Goal: Task Accomplishment & Management: Use online tool/utility

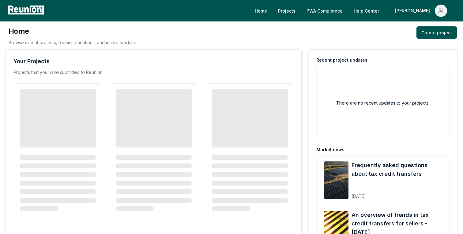
click at [347, 15] on link "PWA Compliance" at bounding box center [324, 11] width 46 height 12
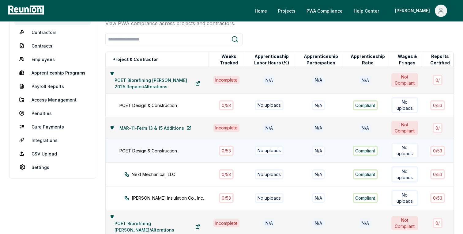
scroll to position [62, 0]
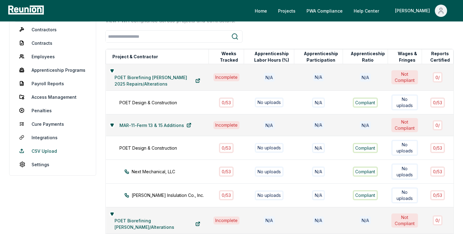
drag, startPoint x: 51, startPoint y: 155, endPoint x: 53, endPoint y: 146, distance: 9.7
click at [51, 155] on link "CSV Upload" at bounding box center [52, 150] width 77 height 12
click at [53, 146] on link "CSV Upload" at bounding box center [52, 150] width 77 height 12
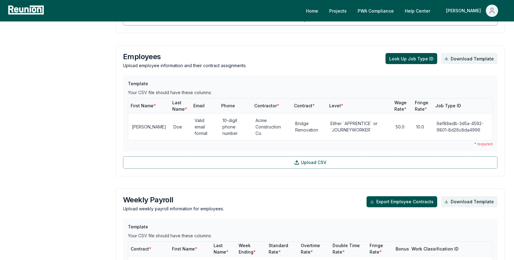
scroll to position [498, 0]
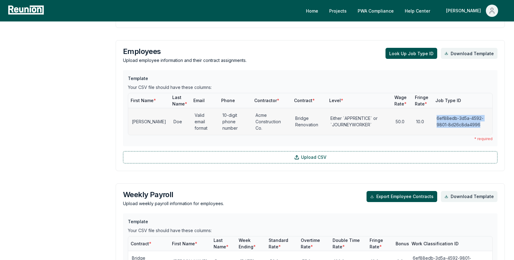
drag, startPoint x: 428, startPoint y: 102, endPoint x: 477, endPoint y: 111, distance: 49.8
click at [462, 111] on td "6ef88edb-3d5a-4592-9801-8d26c8da4996" at bounding box center [462, 121] width 59 height 27
click at [424, 48] on button "Look Up Job Type ID" at bounding box center [412, 53] width 52 height 11
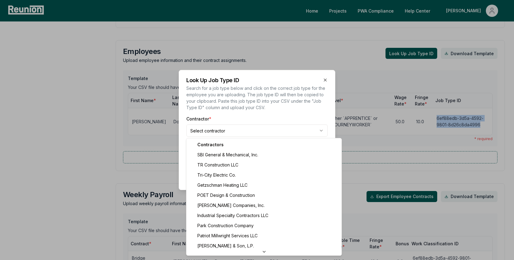
click at [220, 134] on body "Please visit us on your desktop We're working on making our marketplace mobile-…" at bounding box center [257, 29] width 514 height 1055
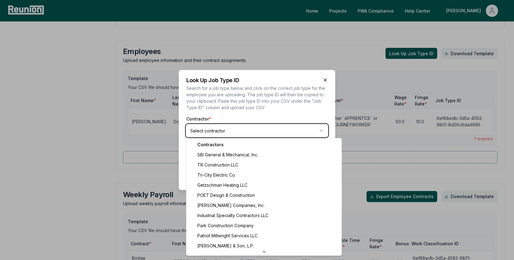
click at [325, 79] on body "Please visit us on your desktop We're working on making our marketplace mobile-…" at bounding box center [257, 29] width 514 height 1055
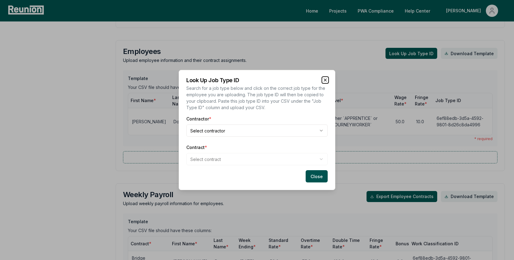
click at [325, 80] on icon "button" at bounding box center [325, 80] width 2 height 2
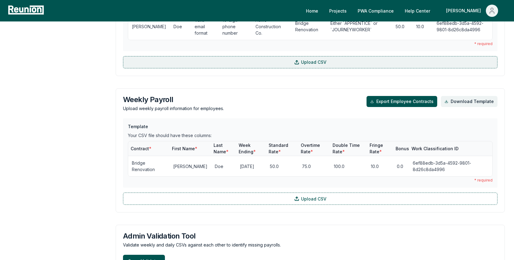
scroll to position [593, 0]
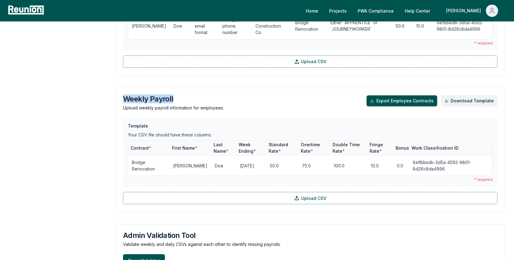
drag, startPoint x: 122, startPoint y: 84, endPoint x: 188, endPoint y: 86, distance: 66.5
click at [188, 88] on div "Weekly Payroll Upload weekly payroll information for employees. Export Employee…" at bounding box center [310, 150] width 389 height 124
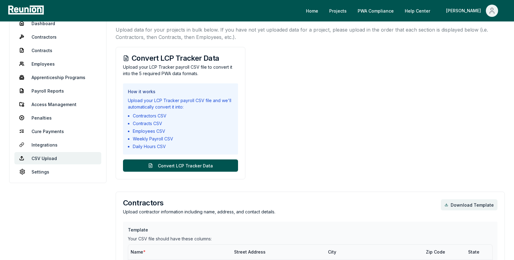
scroll to position [0, 0]
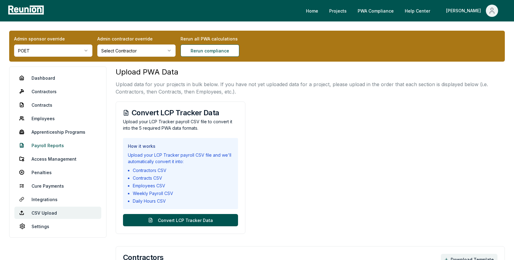
click at [40, 146] on link "Payroll Reports" at bounding box center [57, 145] width 87 height 12
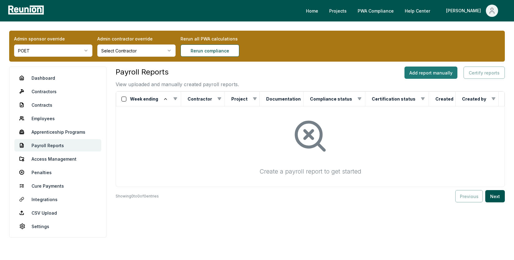
click at [437, 72] on button "Add report manually" at bounding box center [431, 72] width 53 height 12
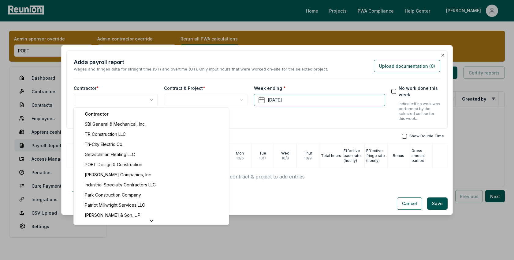
click at [124, 99] on body "Please visit us on your desktop We're working on making our marketplace mobile-…" at bounding box center [257, 131] width 514 height 263
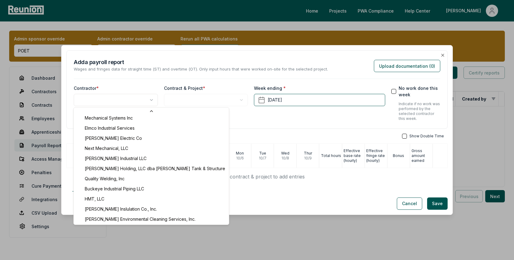
select select "**********"
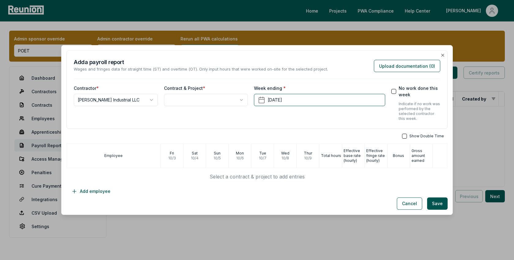
click at [220, 101] on body "Please visit us on your desktop We're working on making our marketplace mobile-…" at bounding box center [257, 131] width 514 height 263
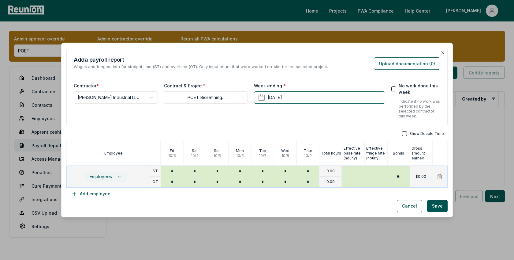
click at [117, 178] on icon "button" at bounding box center [119, 176] width 5 height 5
click at [443, 52] on icon "button" at bounding box center [443, 52] width 2 height 2
